Goal: Complete application form

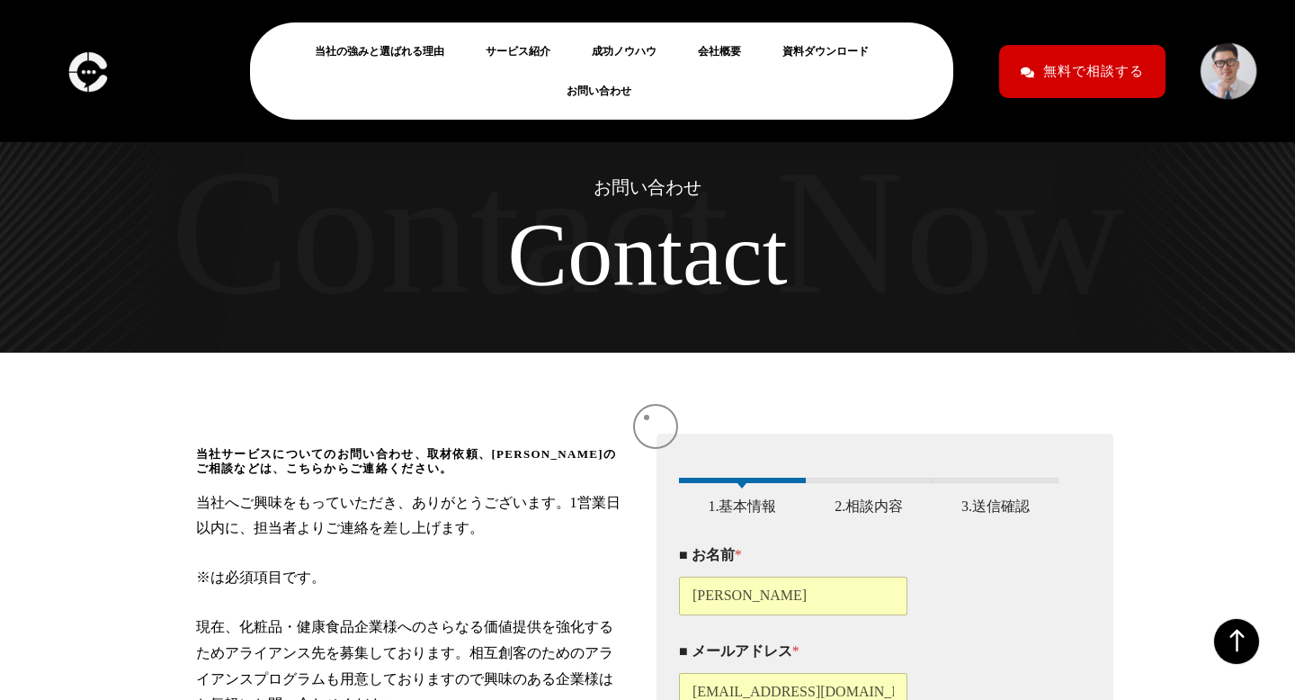
scroll to position [584, 0]
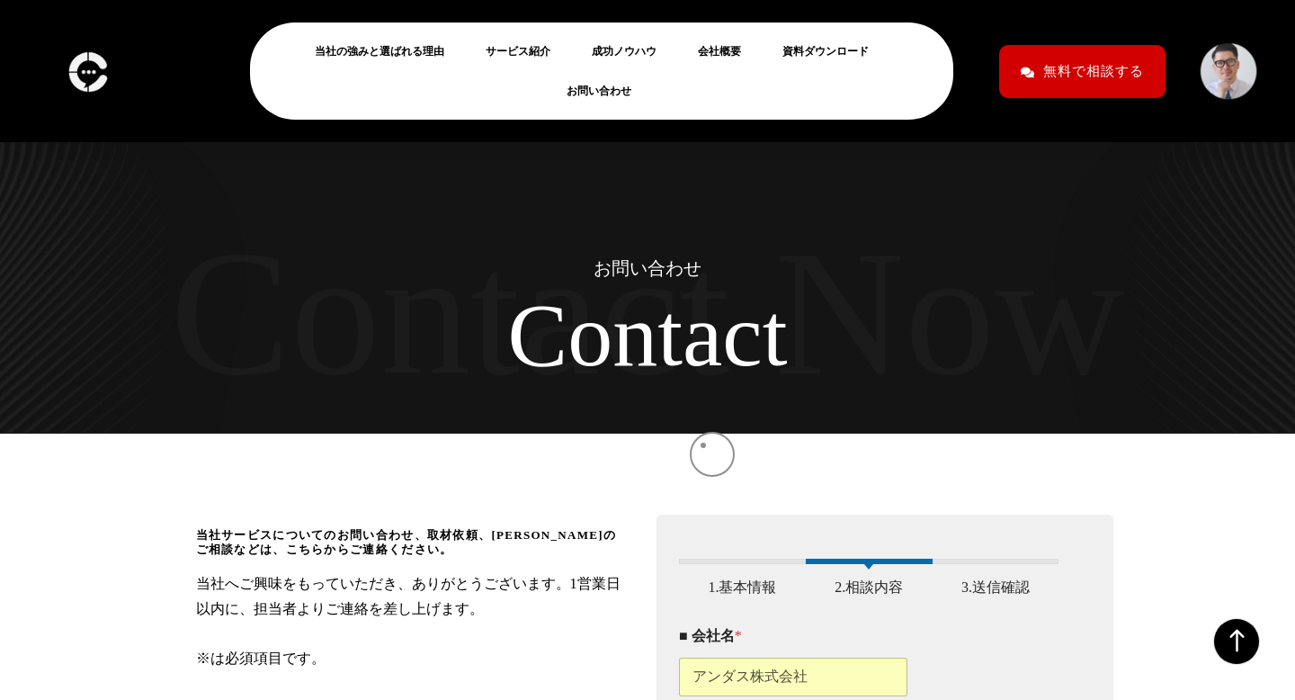
scroll to position [599, 0]
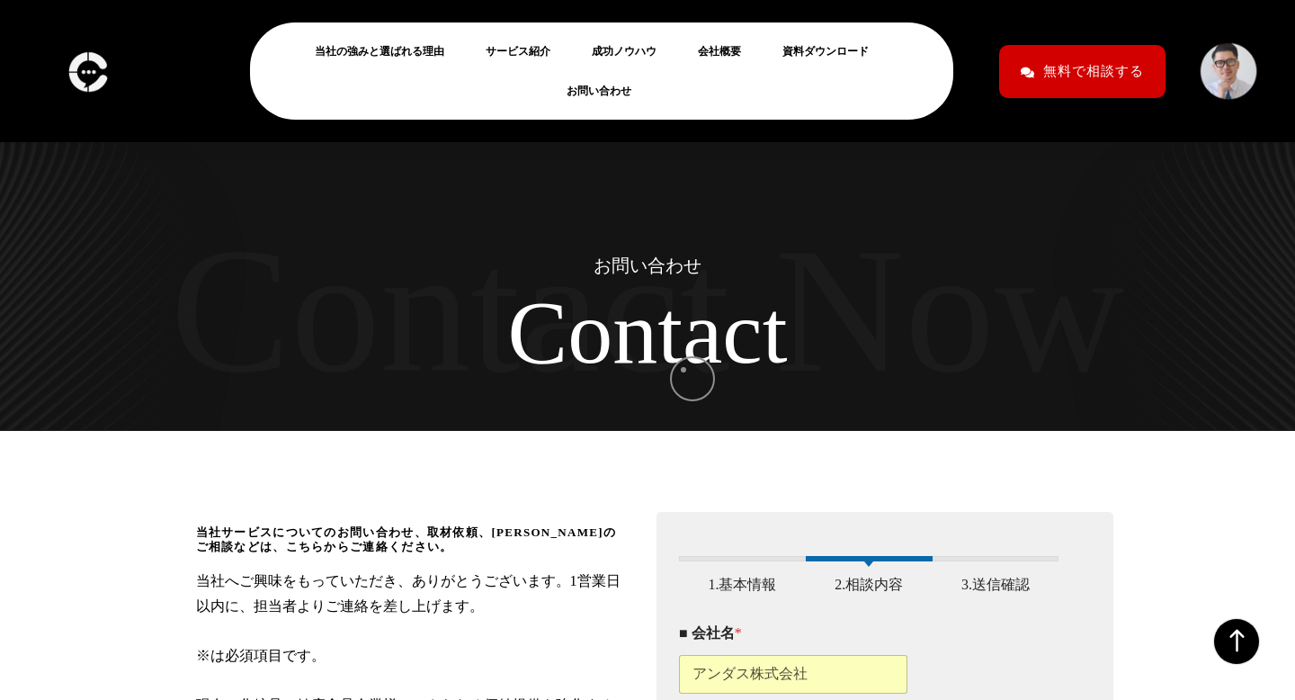
checkbox input "true"
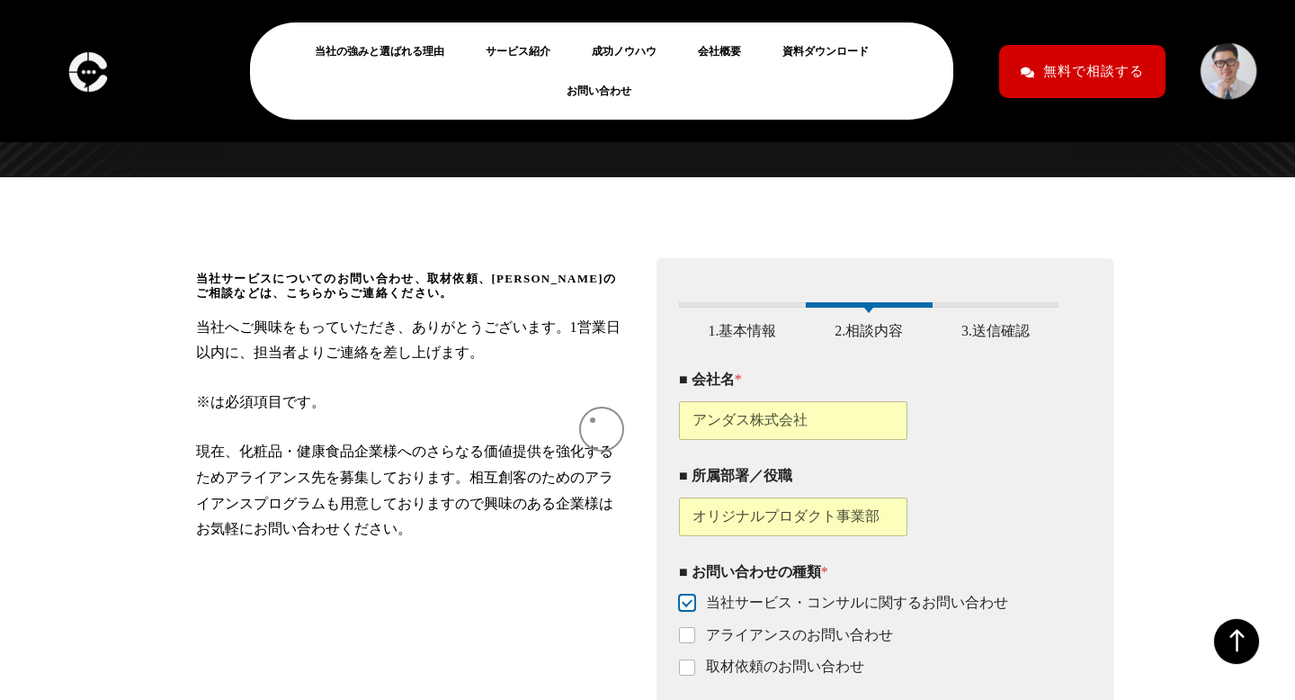
scroll to position [857, 0]
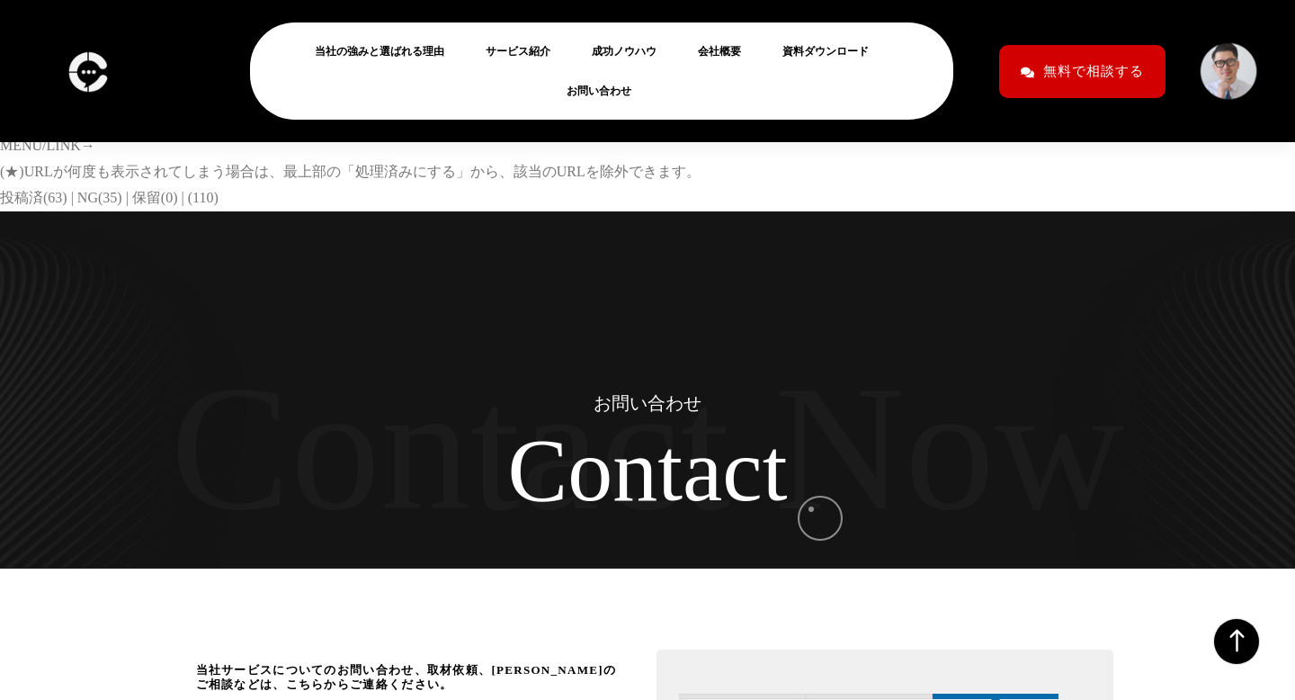
scroll to position [453, 0]
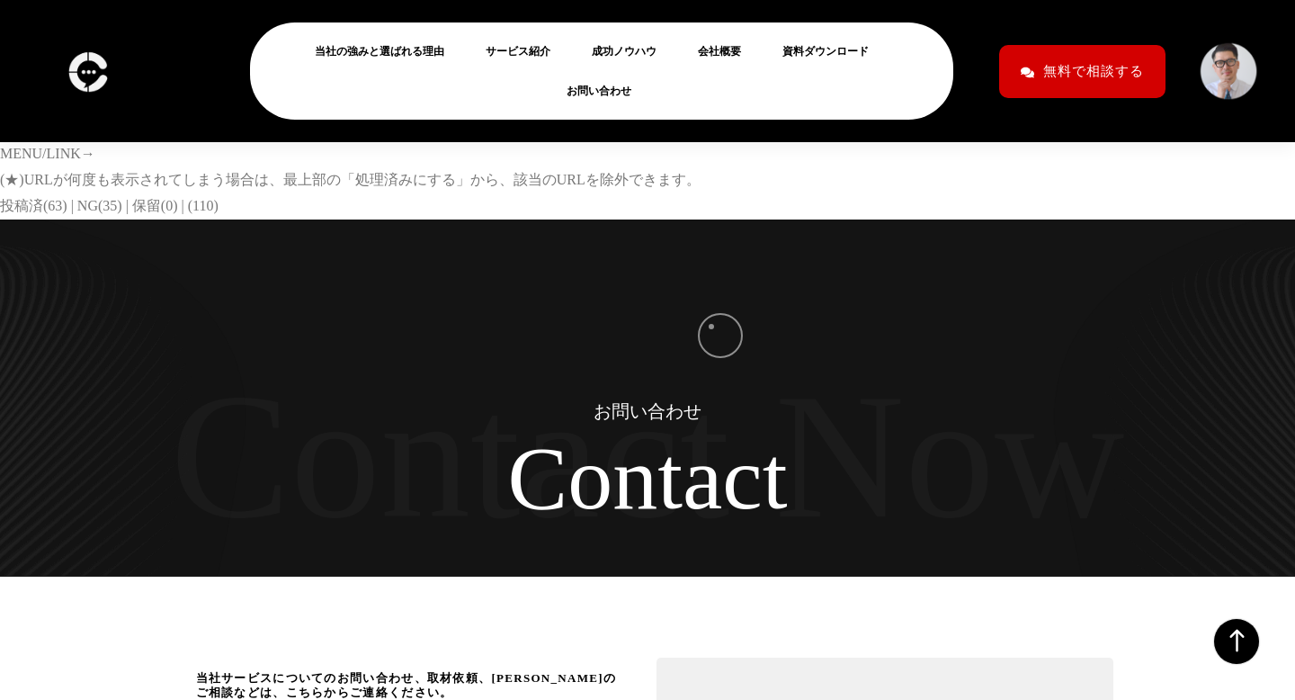
checkbox input "true"
